Goal: Navigation & Orientation: Find specific page/section

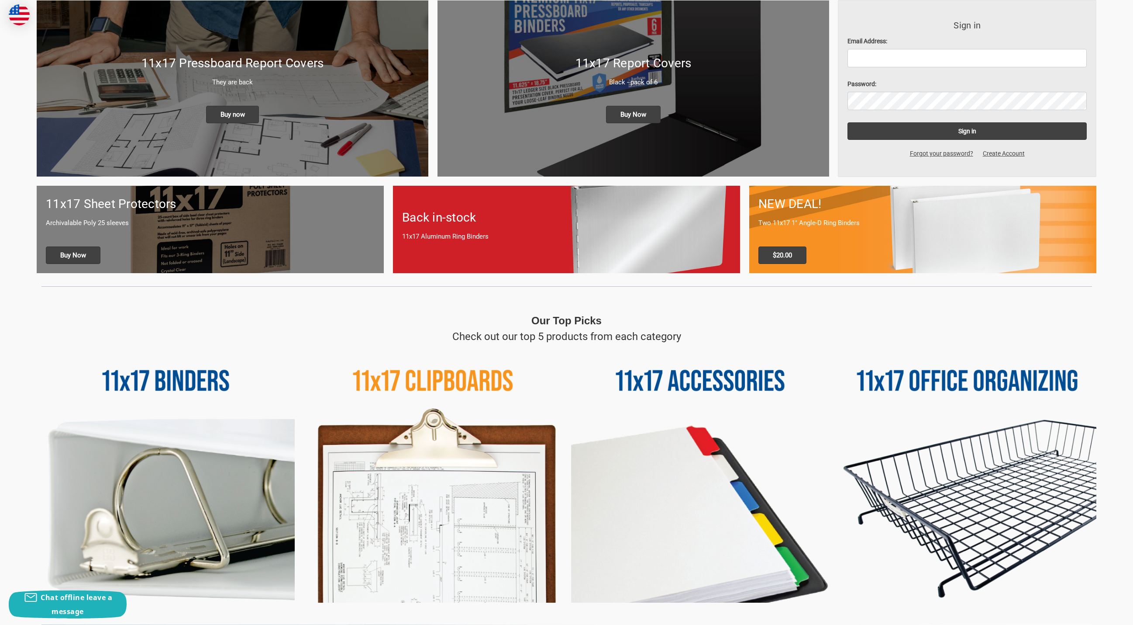
scroll to position [117, 0]
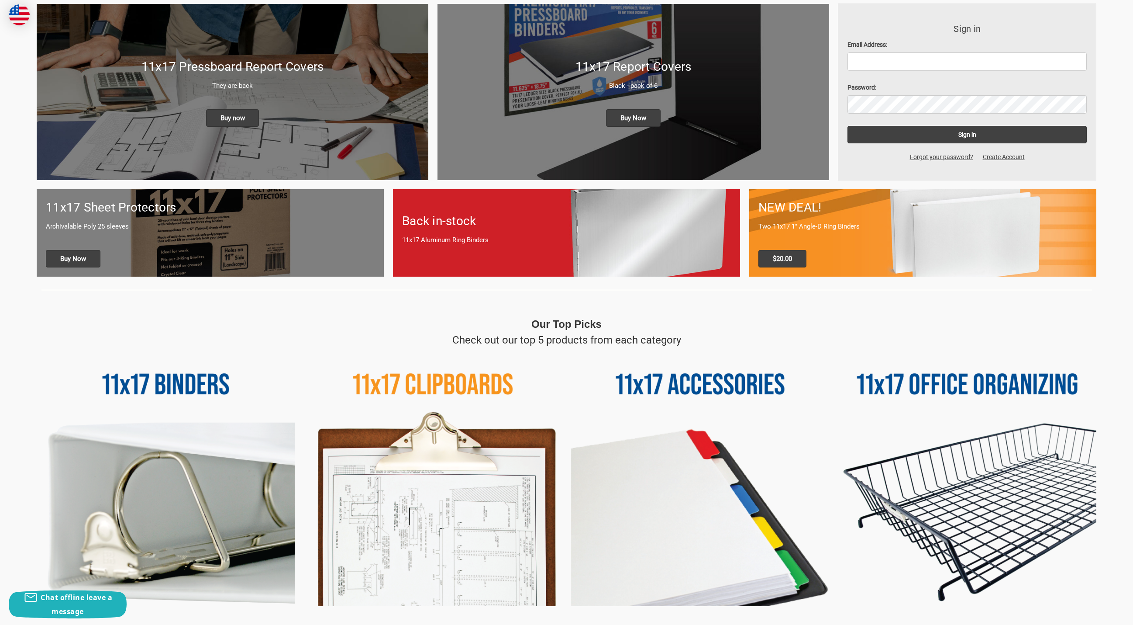
click at [958, 384] on img at bounding box center [968, 477] width 258 height 258
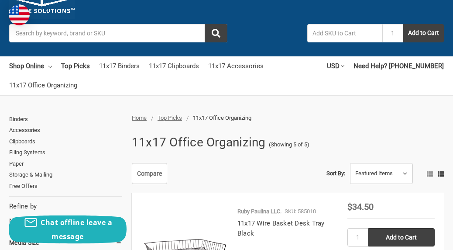
scroll to position [70, 0]
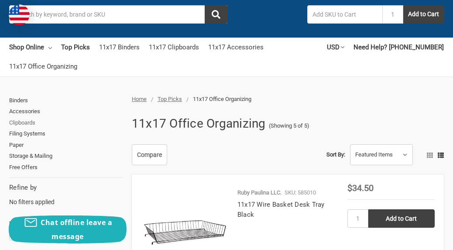
click at [26, 122] on link "Clipboards" at bounding box center [65, 122] width 113 height 11
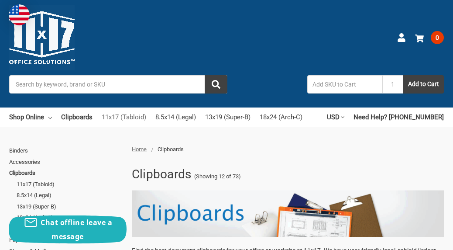
click at [117, 117] on link "11x17 (Tabloid)" at bounding box center [124, 116] width 45 height 19
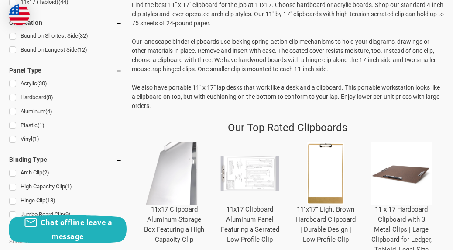
scroll to position [256, 0]
